Goal: Information Seeking & Learning: Learn about a topic

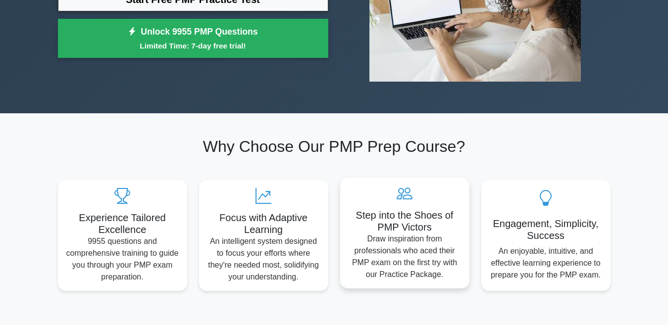
scroll to position [99, 0]
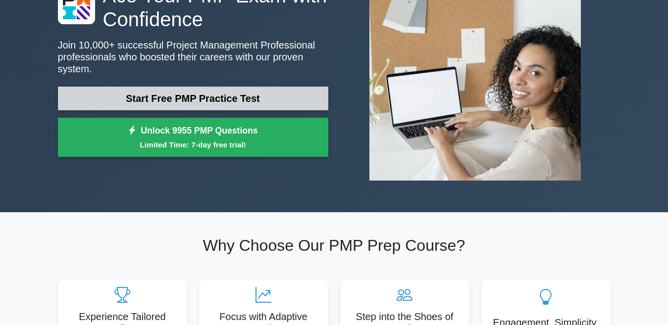
click at [237, 90] on link "Start Free PMP Practice Test" at bounding box center [193, 99] width 270 height 24
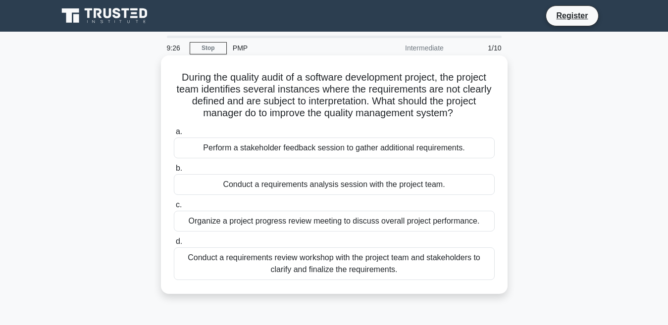
click at [367, 261] on div "Conduct a requirements review workshop with the project team and stakeholders t…" at bounding box center [334, 264] width 321 height 33
click at [174, 245] on input "d. Conduct a requirements review workshop with the project team and stakeholder…" at bounding box center [174, 242] width 0 height 6
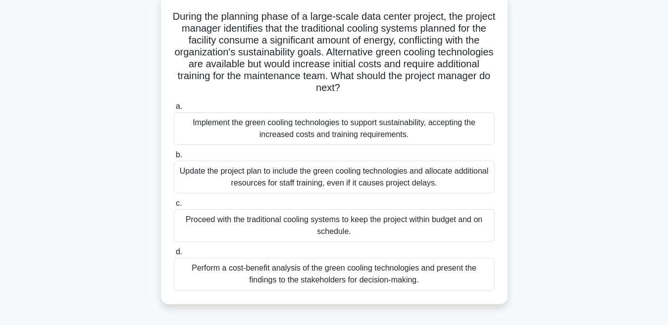
scroll to position [11, 0]
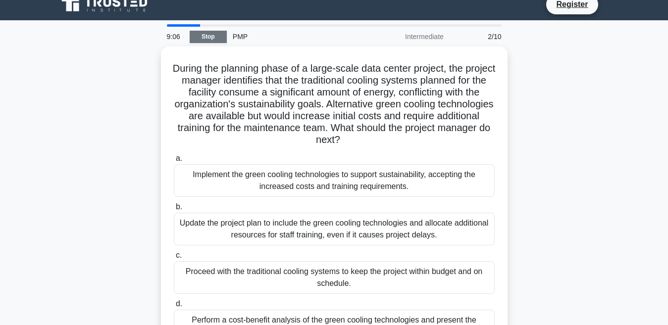
click at [203, 35] on link "Stop" at bounding box center [208, 37] width 37 height 12
